Goal: Transaction & Acquisition: Purchase product/service

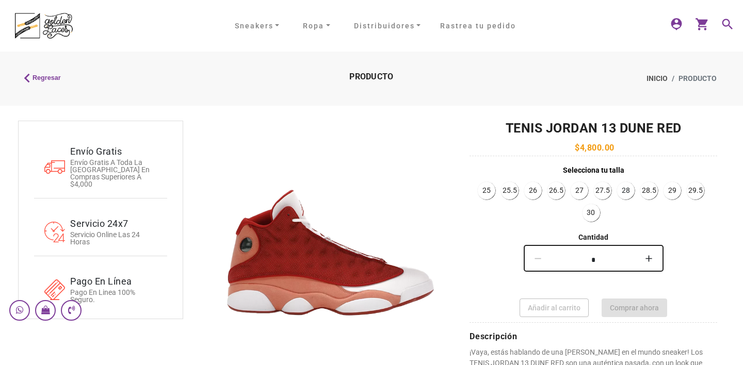
click at [623, 189] on link "28" at bounding box center [625, 190] width 17 height 17
click at [53, 26] on img at bounding box center [43, 25] width 67 height 39
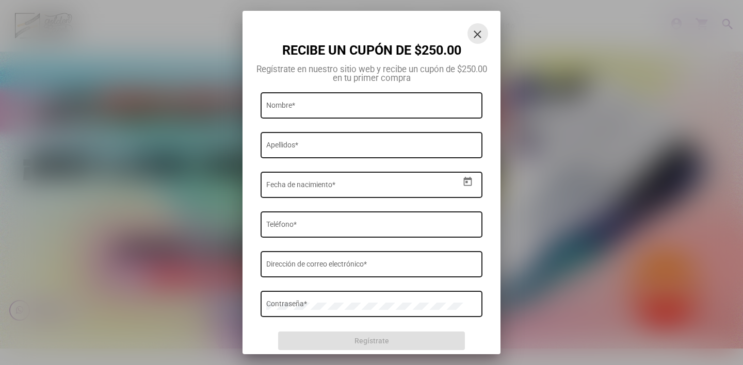
click at [483, 30] on mat-icon "close" at bounding box center [478, 34] width 12 height 12
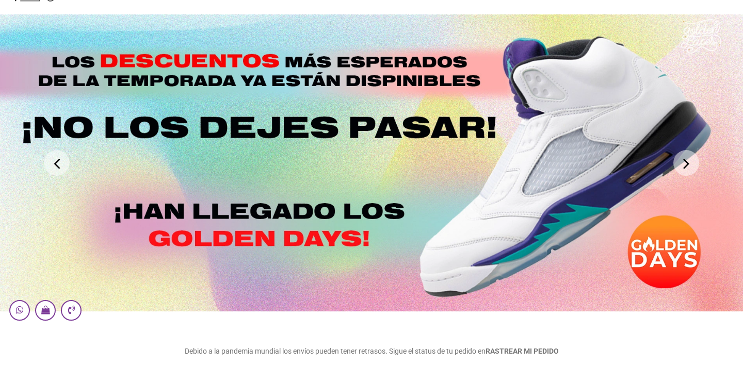
scroll to position [334, 0]
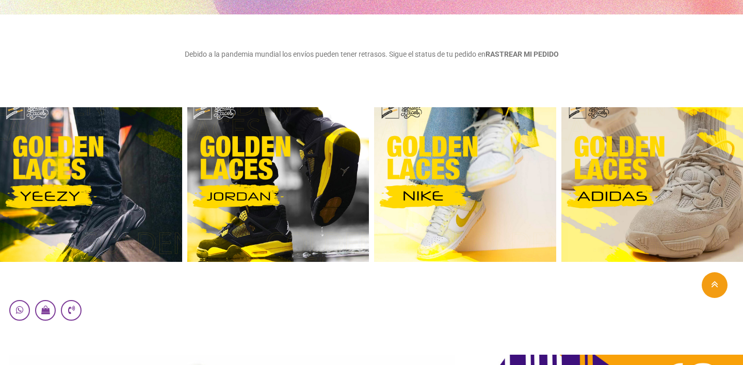
click at [257, 168] on img at bounding box center [278, 184] width 182 height 155
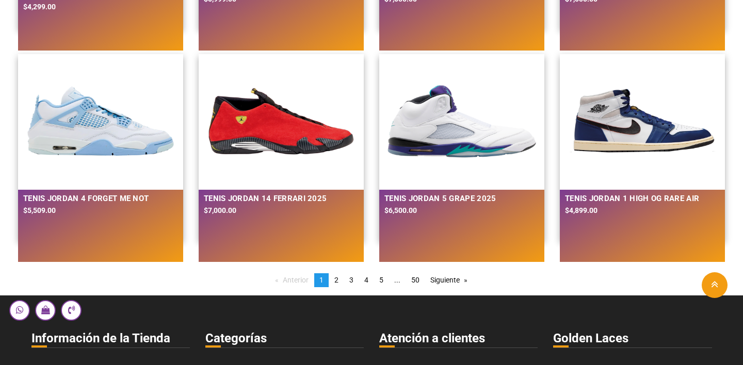
scroll to position [920, 0]
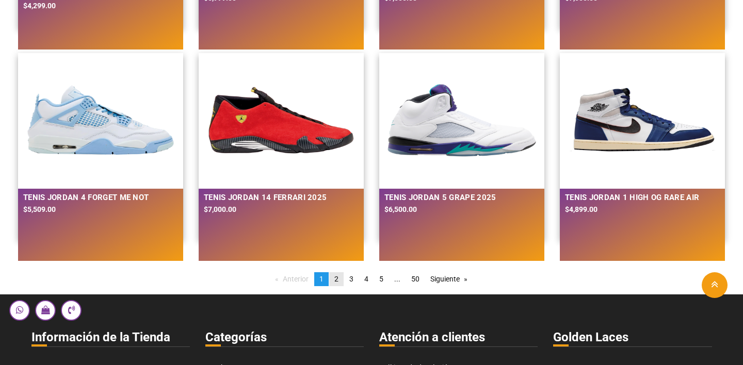
click at [338, 279] on span "2" at bounding box center [336, 279] width 4 height 8
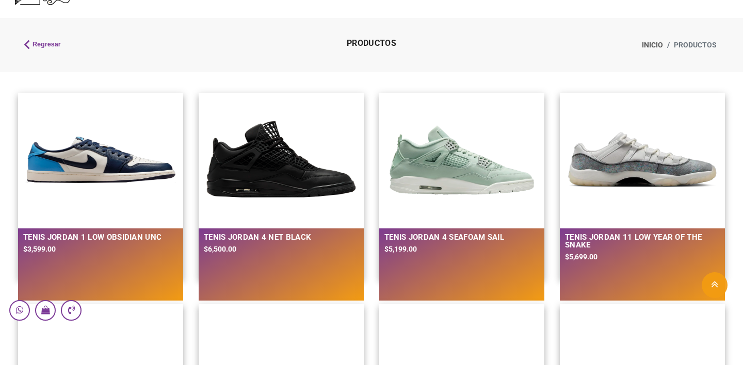
scroll to position [0, 0]
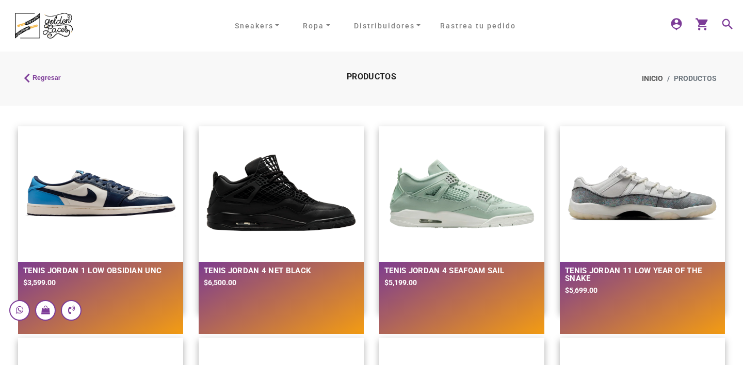
click at [730, 25] on mat-icon "search" at bounding box center [726, 23] width 12 height 12
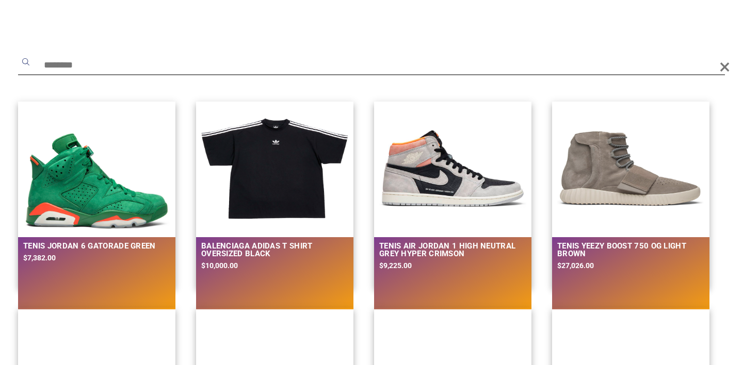
click at [283, 65] on input "text" at bounding box center [371, 66] width 707 height 19
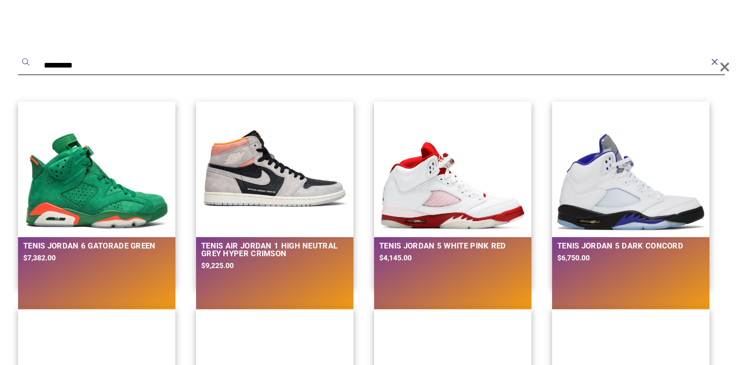
type input "*********"
click at [21, 57] on button "submit" at bounding box center [26, 62] width 10 height 10
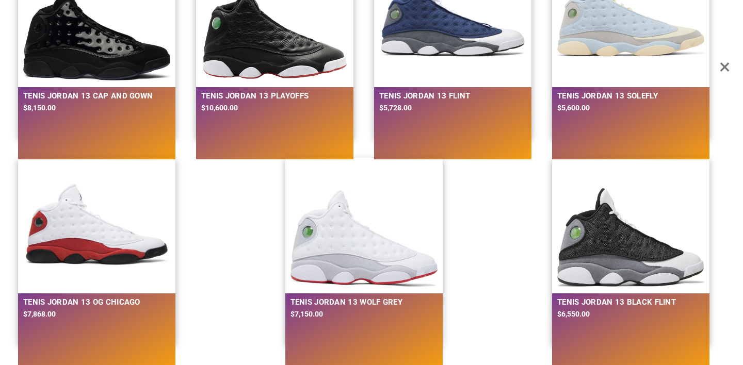
scroll to position [125, 0]
click at [85, 227] on img at bounding box center [96, 225] width 147 height 124
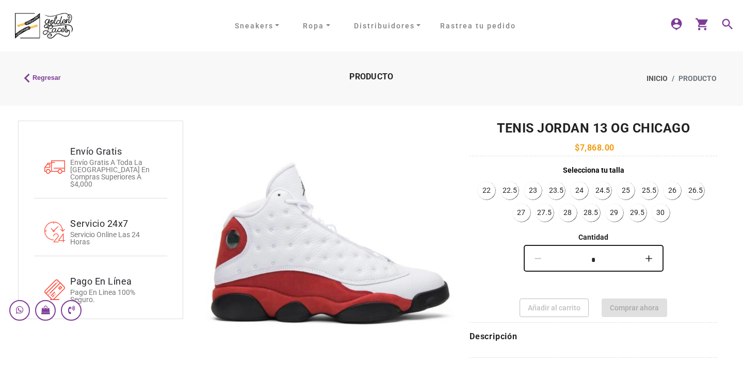
click at [569, 214] on link "28" at bounding box center [567, 212] width 17 height 17
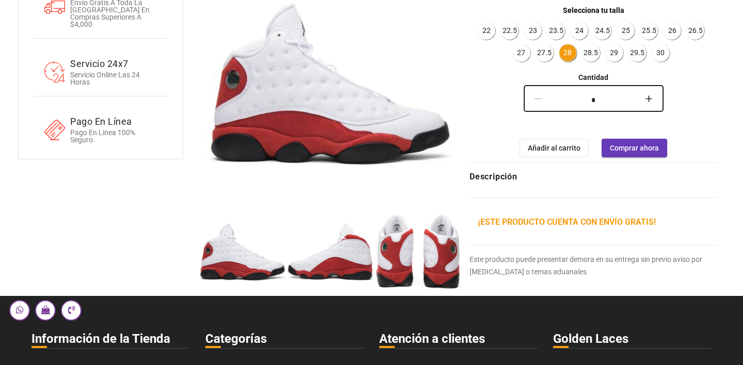
scroll to position [163, 0]
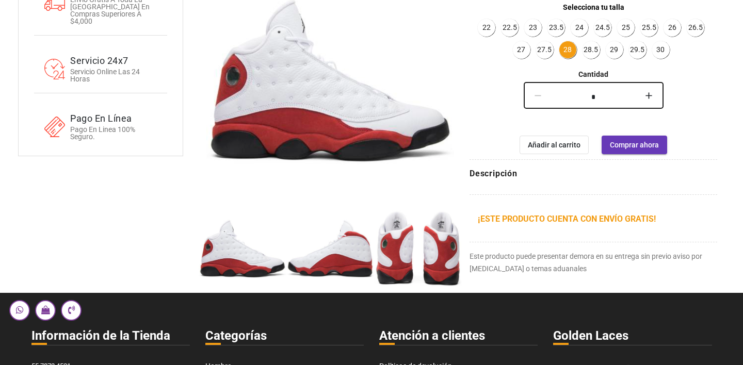
click at [277, 250] on img at bounding box center [243, 249] width 88 height 88
click at [372, 100] on img at bounding box center [330, 82] width 248 height 248
click at [442, 78] on button "Next" at bounding box center [439, 81] width 11 height 11
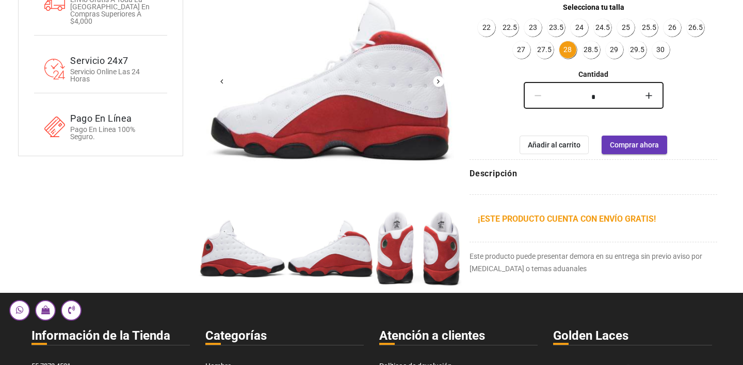
click at [439, 83] on button "Next" at bounding box center [439, 81] width 11 height 11
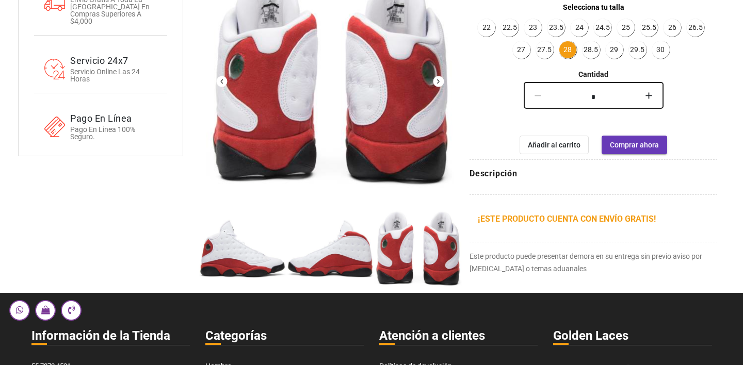
click at [439, 83] on button "Next" at bounding box center [439, 81] width 11 height 11
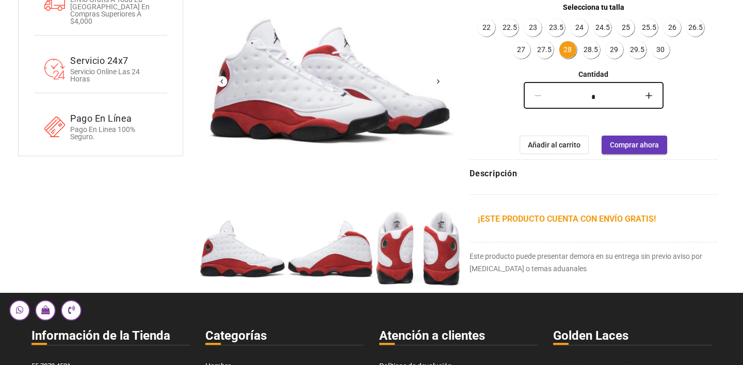
click at [436, 81] on button "Next" at bounding box center [439, 81] width 11 height 11
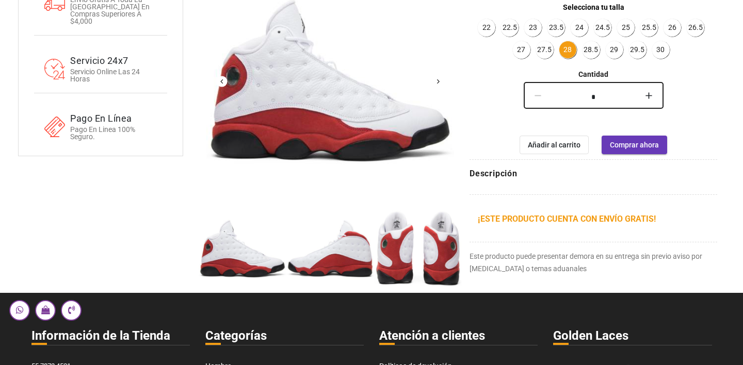
click at [436, 81] on button "Next" at bounding box center [439, 81] width 11 height 11
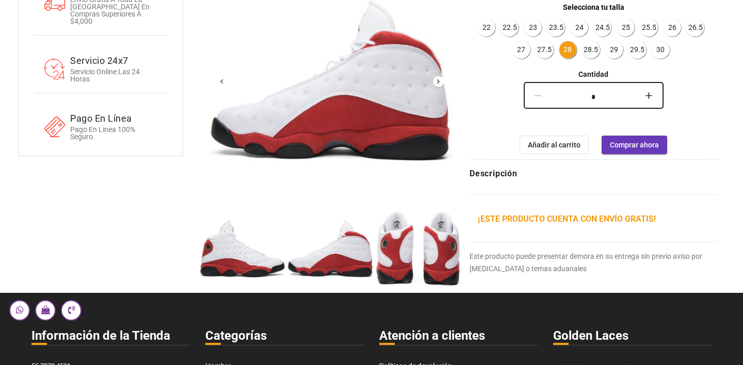
click at [436, 81] on button "Next" at bounding box center [439, 81] width 11 height 11
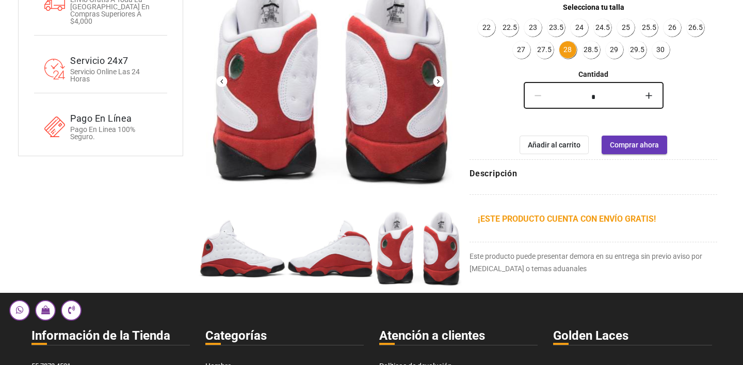
click at [436, 81] on button "Next" at bounding box center [439, 81] width 11 height 11
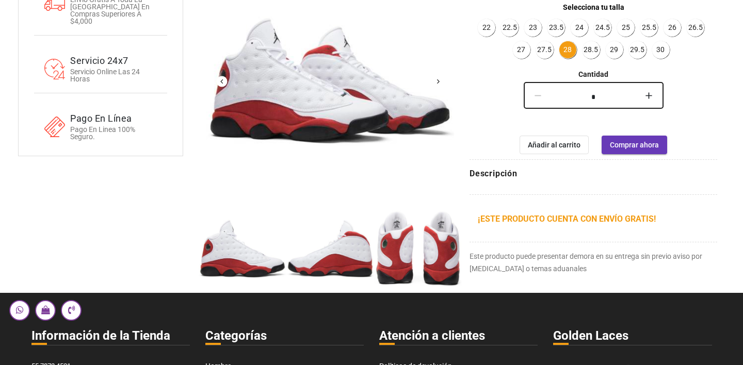
click at [436, 81] on button "Next" at bounding box center [439, 81] width 11 height 11
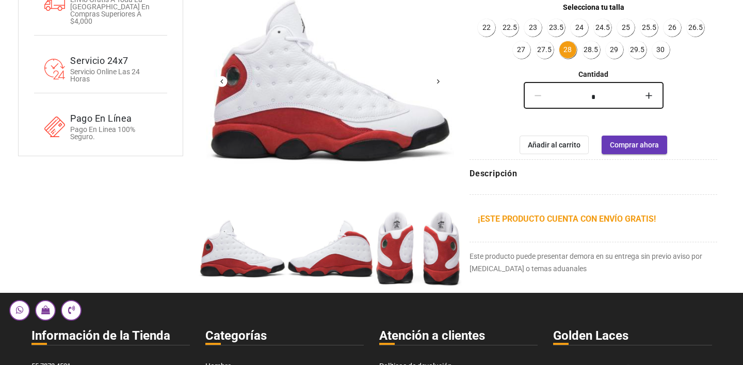
click at [436, 81] on button "Next" at bounding box center [439, 81] width 11 height 11
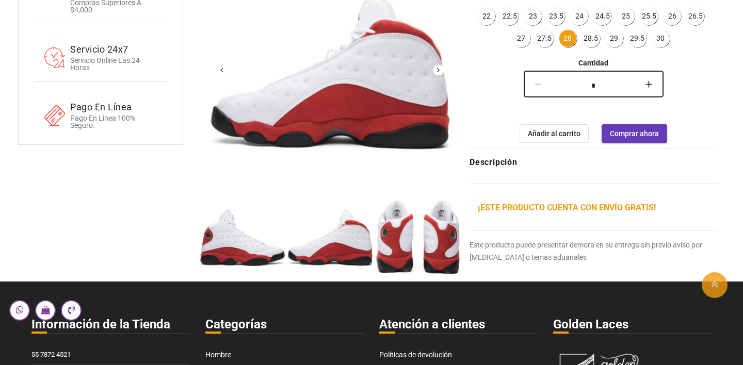
scroll to position [0, 0]
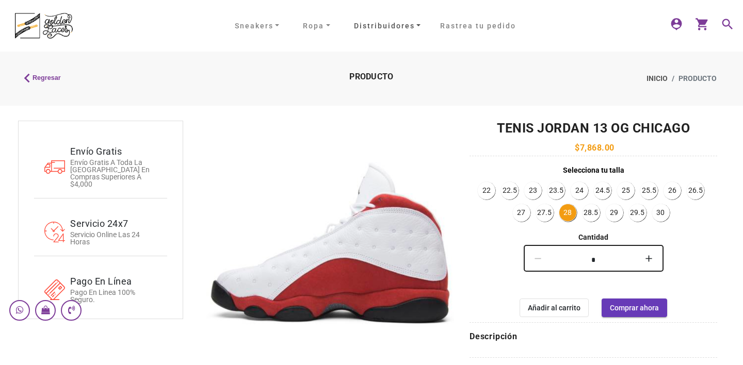
click at [418, 24] on link "Distribuidores" at bounding box center [387, 26] width 75 height 16
click at [326, 22] on link "Ropa" at bounding box center [317, 26] width 36 height 16
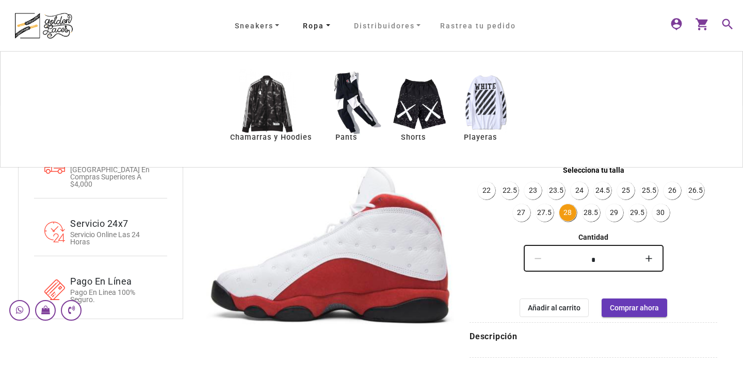
click at [264, 24] on link "Sneakers" at bounding box center [257, 26] width 53 height 16
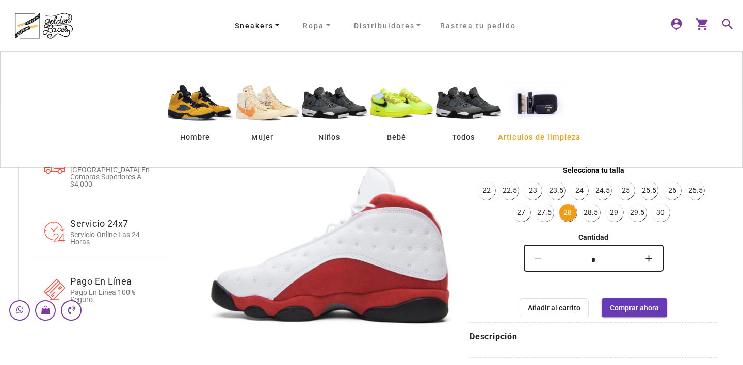
click at [538, 136] on span "Artículos de limpieza" at bounding box center [539, 137] width 85 height 13
